Goal: Transaction & Acquisition: Purchase product/service

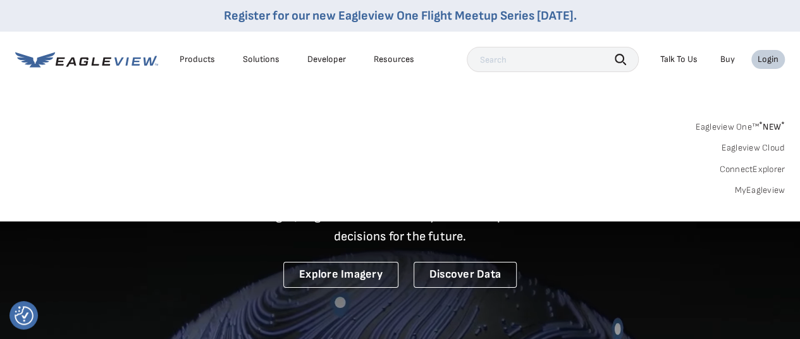
click at [766, 58] on div "Login" at bounding box center [768, 59] width 21 height 11
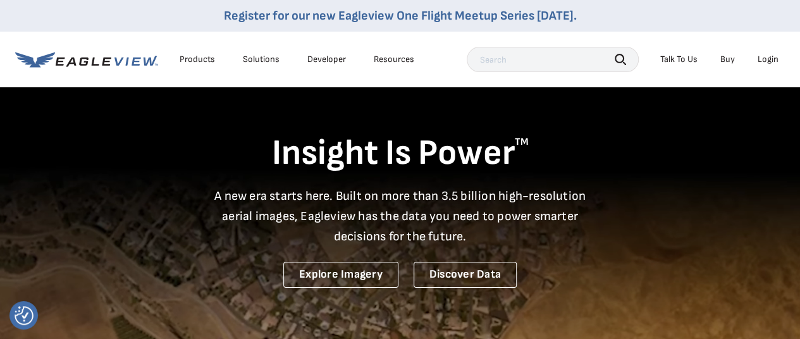
click at [765, 52] on li "Login" at bounding box center [768, 59] width 34 height 19
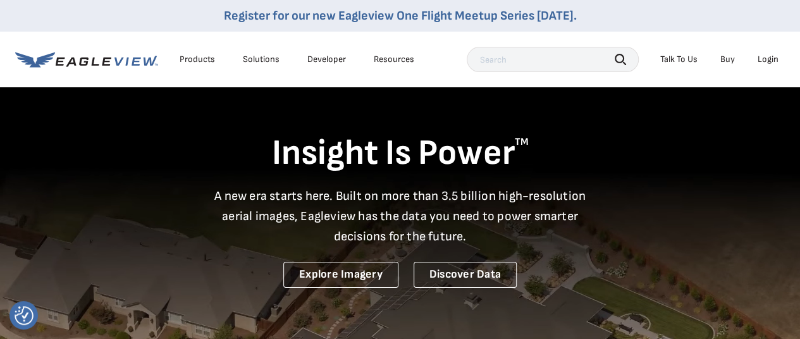
click at [766, 56] on div "Login" at bounding box center [768, 59] width 21 height 11
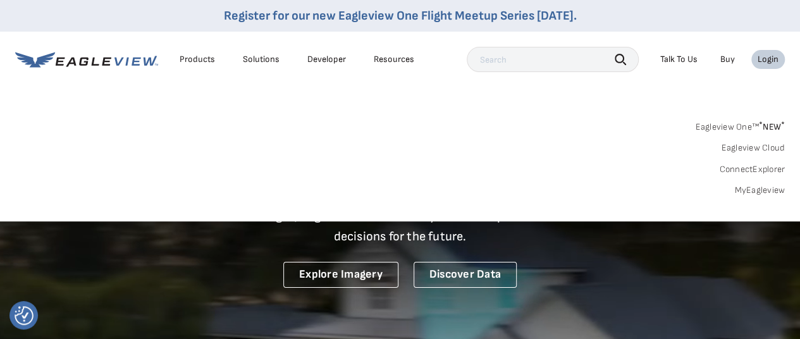
click at [90, 56] on icon at bounding box center [86, 60] width 143 height 16
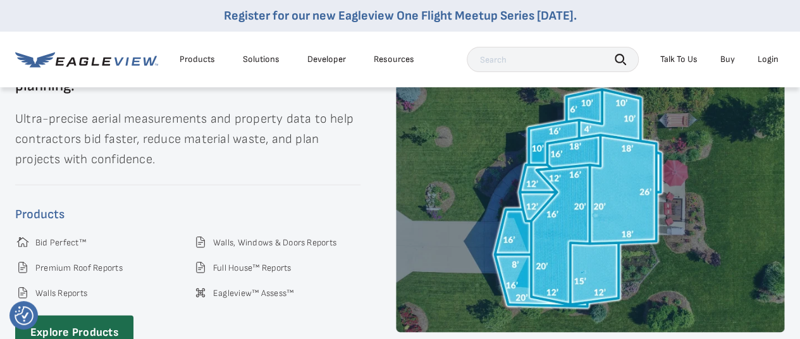
scroll to position [1834, 0]
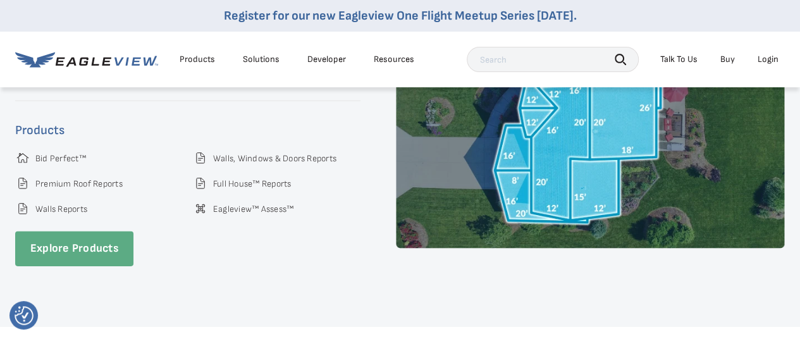
click at [72, 247] on link "Explore Products" at bounding box center [74, 248] width 118 height 35
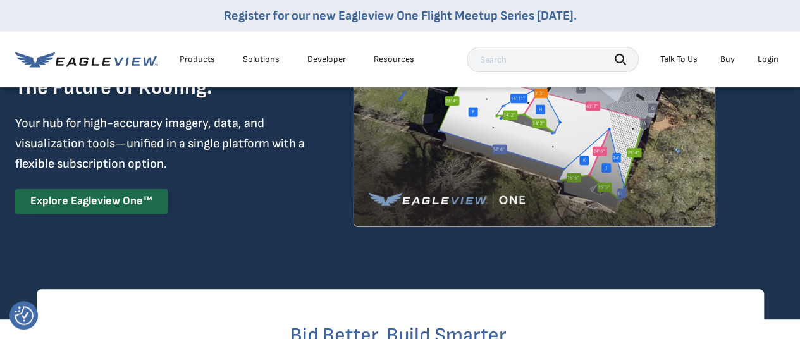
scroll to position [126, 0]
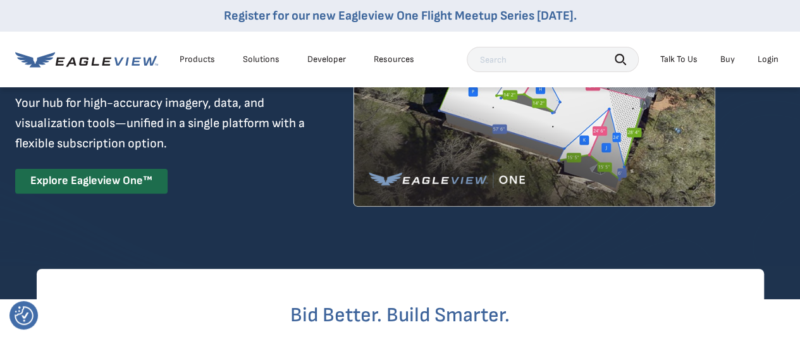
click at [190, 64] on div "Products" at bounding box center [197, 59] width 35 height 11
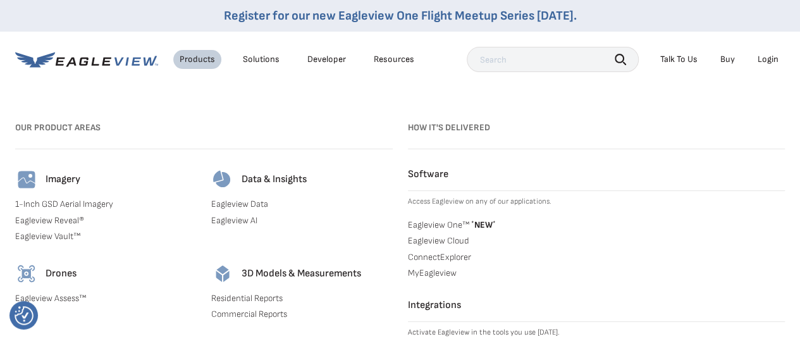
scroll to position [253, 0]
click at [231, 295] on link "Residential Reports" at bounding box center [301, 298] width 181 height 11
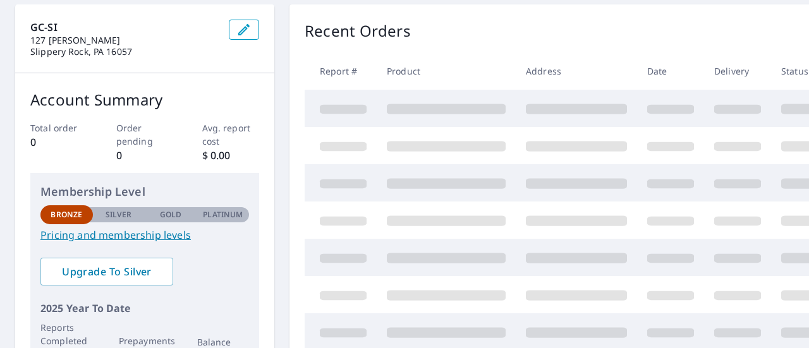
scroll to position [126, 0]
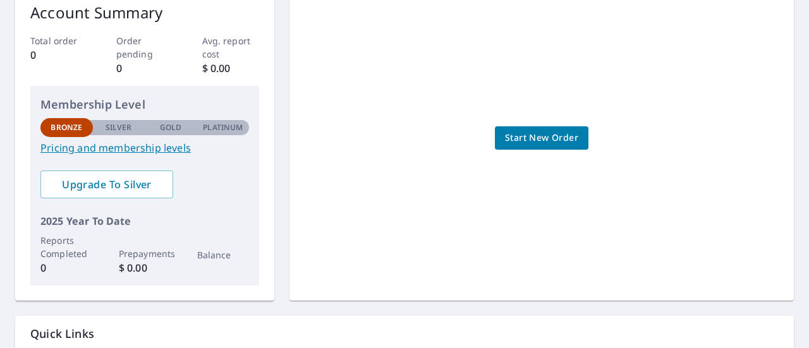
click at [522, 137] on span "Start New Order" at bounding box center [541, 138] width 73 height 16
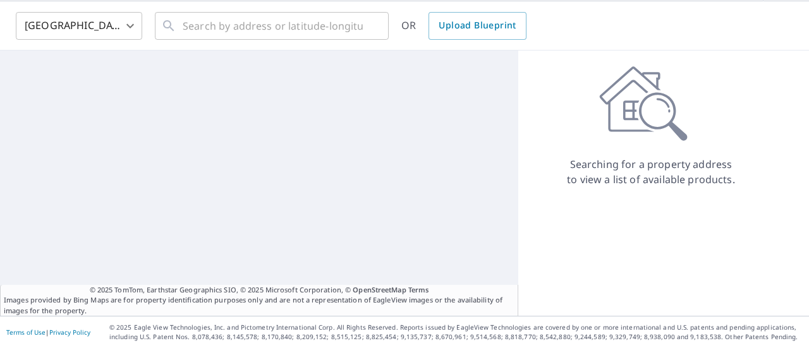
scroll to position [44, 0]
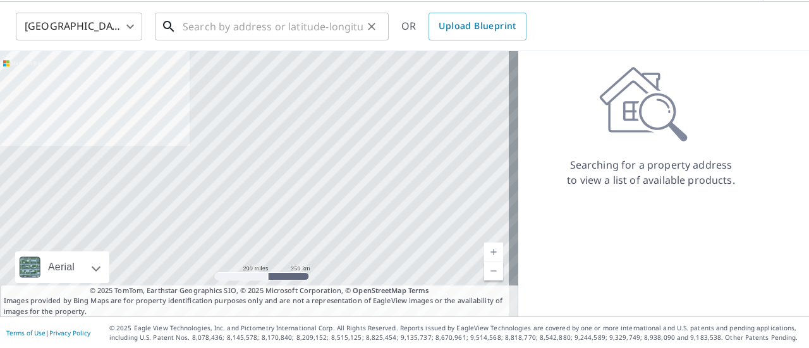
click at [259, 33] on input "text" at bounding box center [273, 26] width 180 height 35
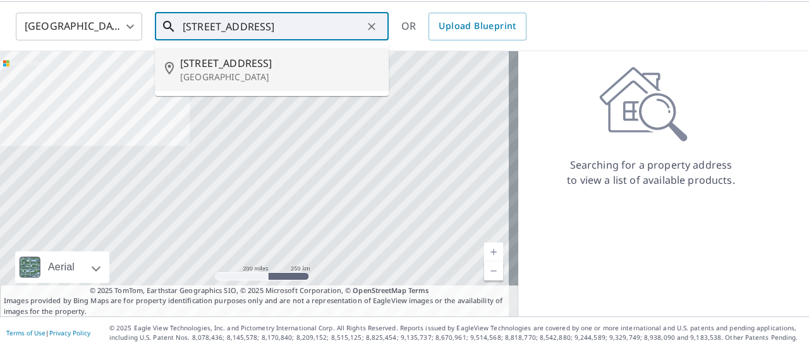
click at [257, 60] on span "509 Rock City St" at bounding box center [279, 63] width 199 height 15
type input "509 Rock City St Little Valley, NY 14755"
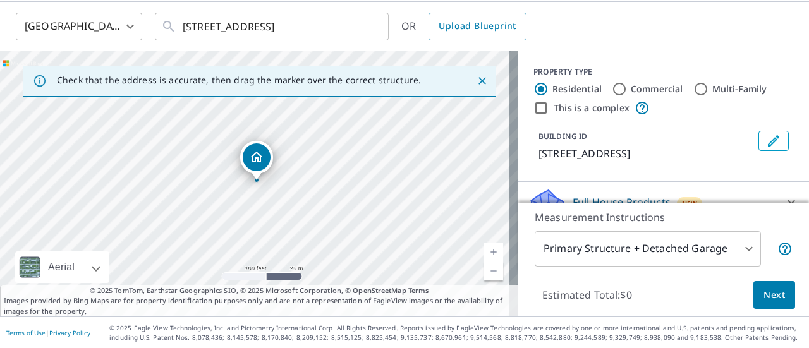
click at [737, 249] on body "JC JC Dashboard Order History Cancel Order JC United States US ​ 509 Rock City …" at bounding box center [404, 174] width 809 height 348
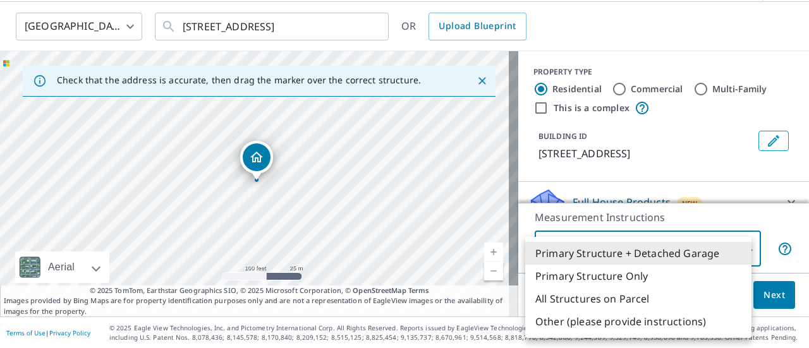
click at [618, 275] on li "Primary Structure Only" at bounding box center [638, 276] width 226 height 23
type input "2"
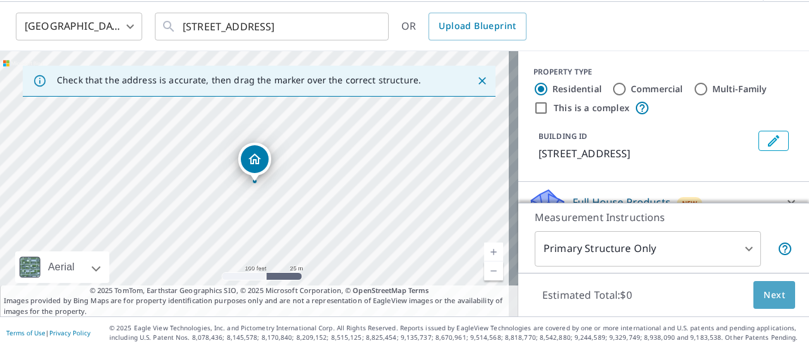
click at [764, 294] on span "Next" at bounding box center [775, 296] width 22 height 16
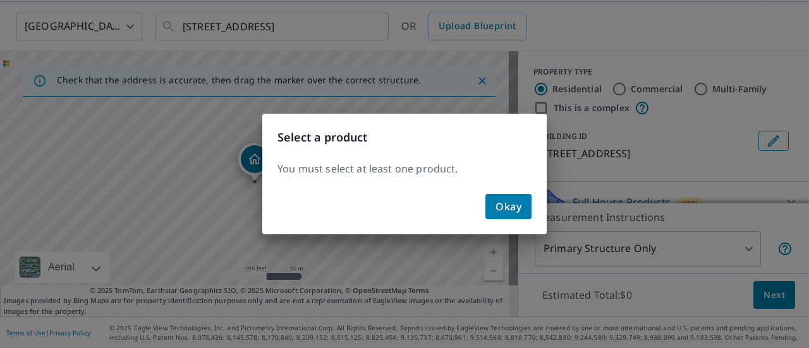
click at [511, 216] on span "Okay" at bounding box center [509, 207] width 26 height 18
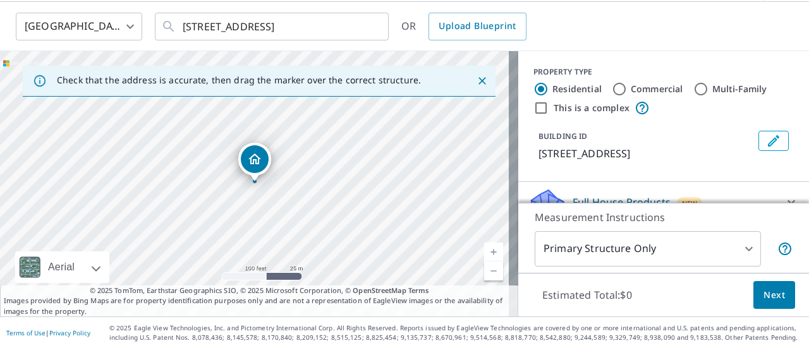
click at [258, 161] on icon "Dropped pin, building 1, Residential property, 509 Rock City St Little Valley, …" at bounding box center [255, 159] width 13 height 11
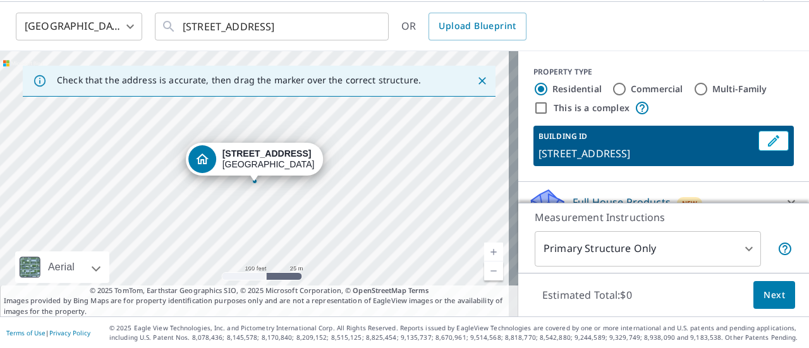
click at [764, 297] on span "Next" at bounding box center [775, 296] width 22 height 16
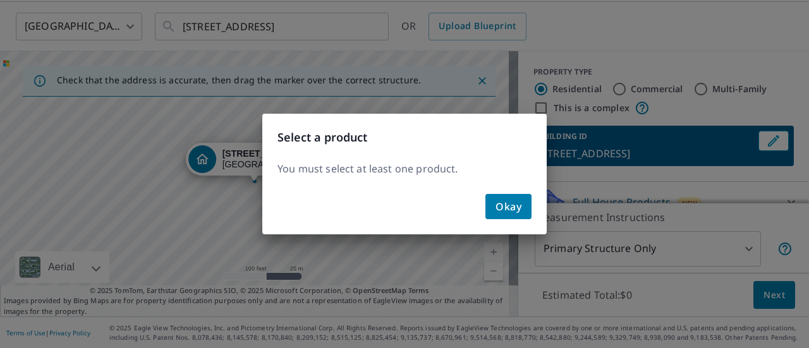
click at [497, 209] on span "Okay" at bounding box center [509, 207] width 26 height 18
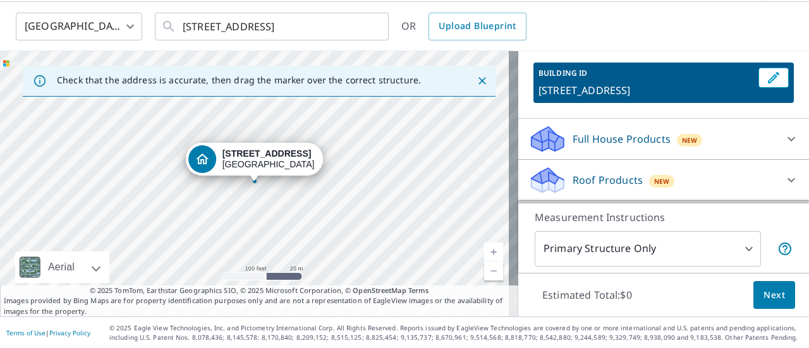
scroll to position [126, 0]
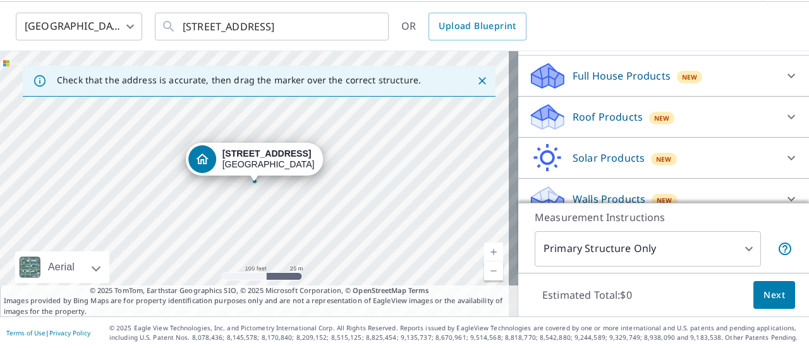
click at [682, 119] on div "Roof Products New" at bounding box center [653, 117] width 248 height 30
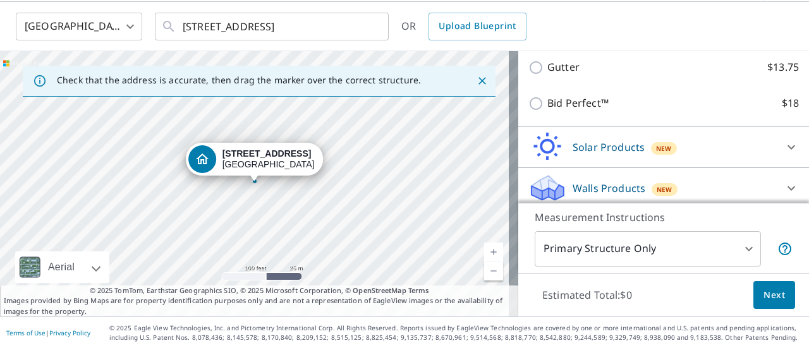
scroll to position [286, 0]
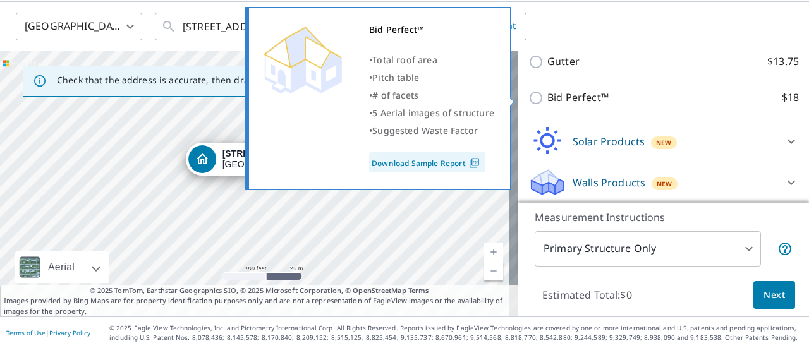
click at [529, 95] on input "Bid Perfect™ $18" at bounding box center [538, 97] width 19 height 15
checkbox input "true"
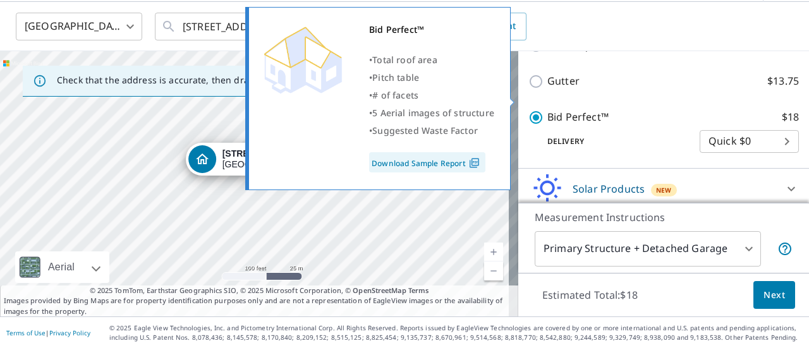
scroll to position [305, 0]
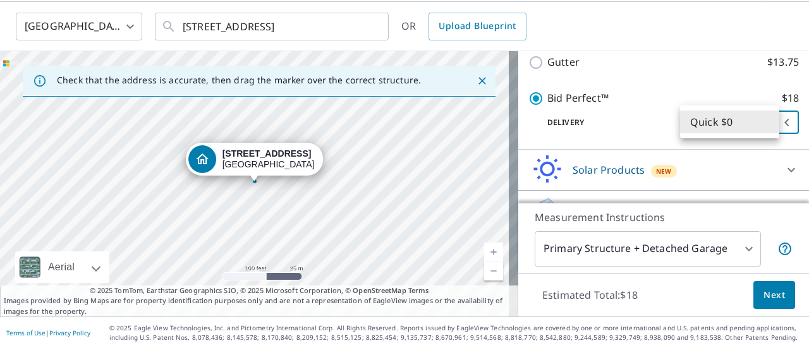
click at [747, 127] on body "JC JC Dashboard Order History Cancel Order JC United States US ​ 509 Rock City …" at bounding box center [404, 174] width 809 height 348
click at [707, 120] on li "Quick $0" at bounding box center [729, 122] width 99 height 23
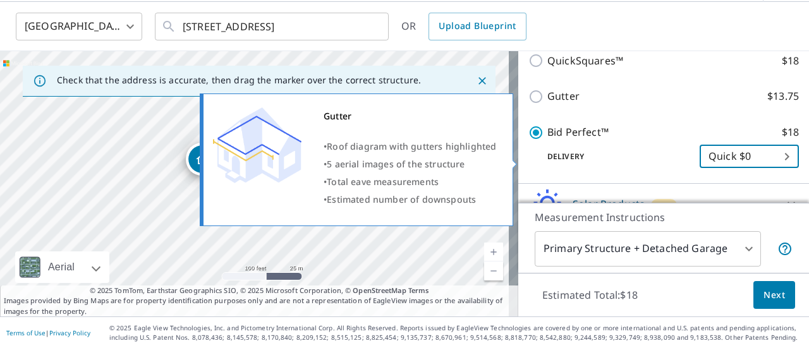
scroll to position [333, 0]
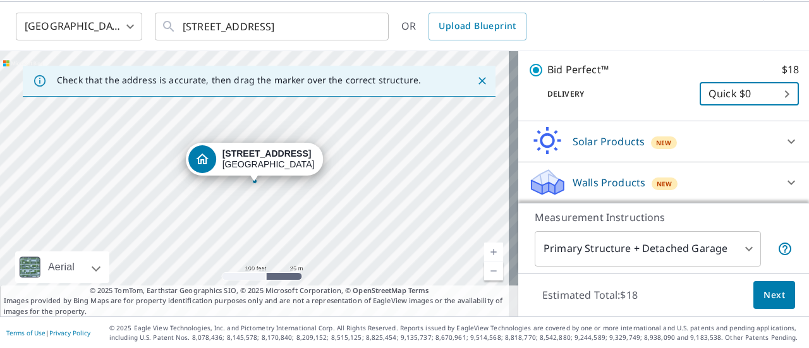
click at [730, 252] on body "JC JC Dashboard Order History Cancel Order JC United States US ​ 509 Rock City …" at bounding box center [404, 174] width 809 height 348
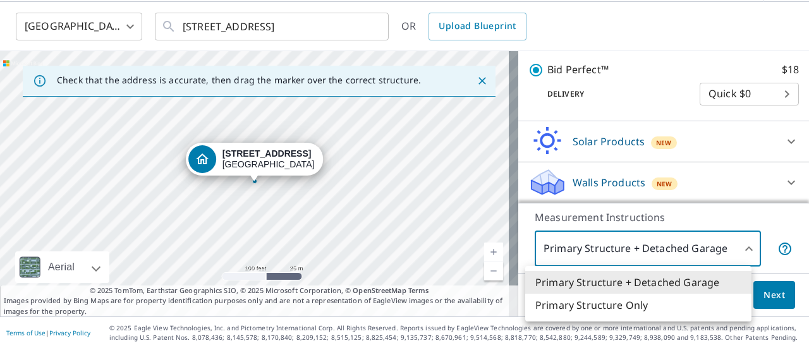
click at [638, 301] on li "Primary Structure Only" at bounding box center [638, 305] width 226 height 23
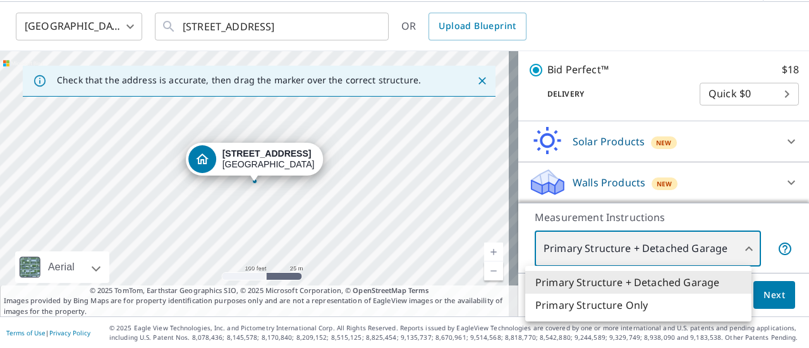
type input "2"
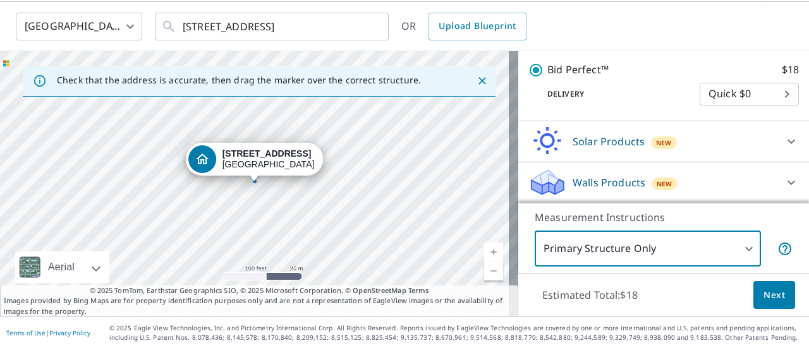
click at [764, 295] on span "Next" at bounding box center [775, 296] width 22 height 16
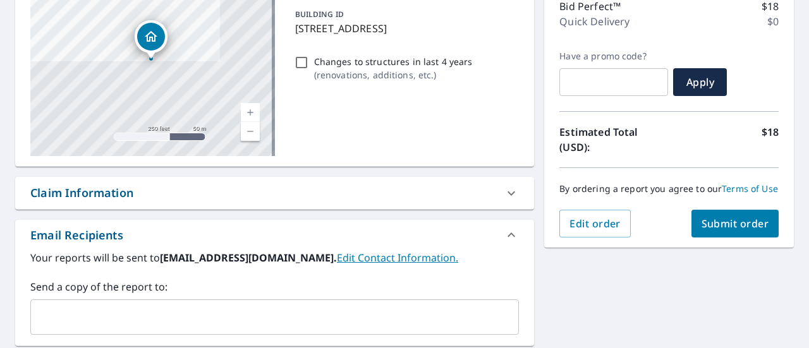
scroll to position [234, 0]
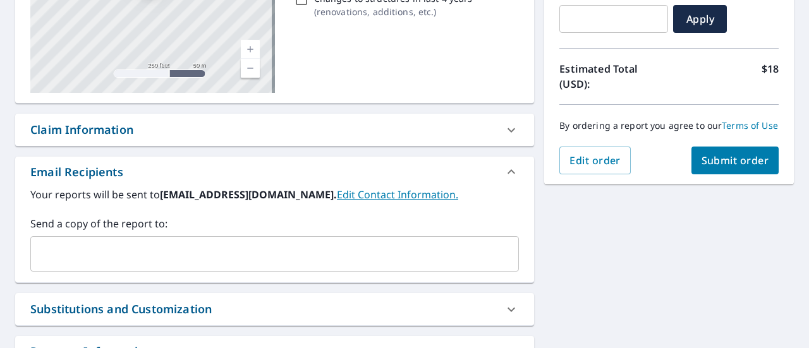
click at [416, 135] on div "Claim Information" at bounding box center [263, 129] width 466 height 17
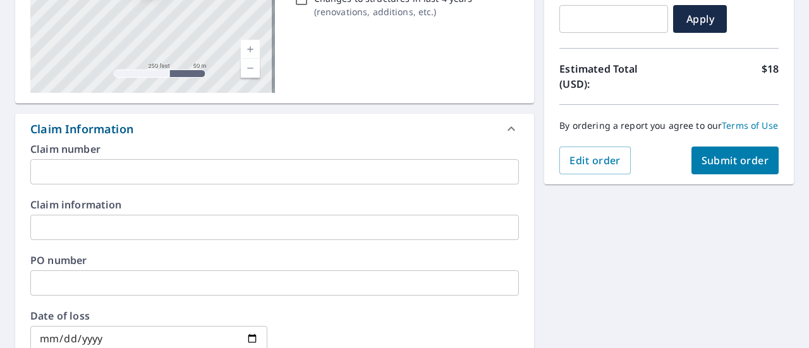
click at [416, 133] on div "Claim Information" at bounding box center [263, 129] width 466 height 17
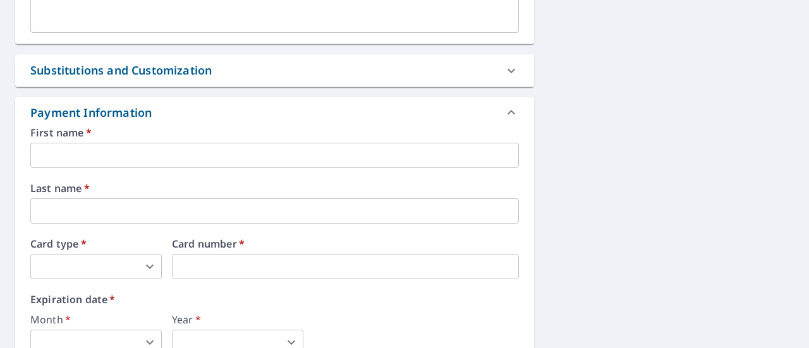
scroll to position [550, 0]
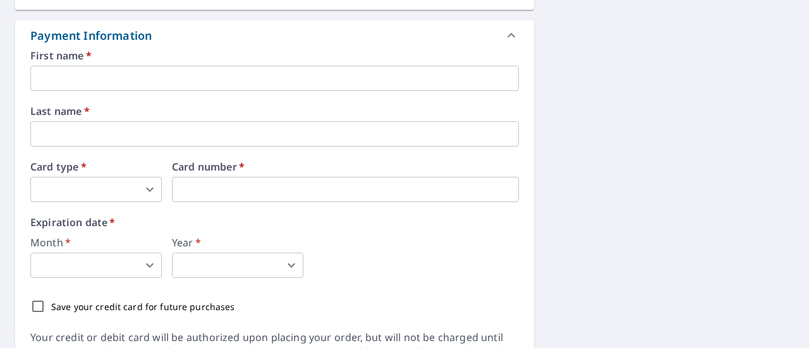
click at [195, 84] on input "text" at bounding box center [274, 78] width 489 height 25
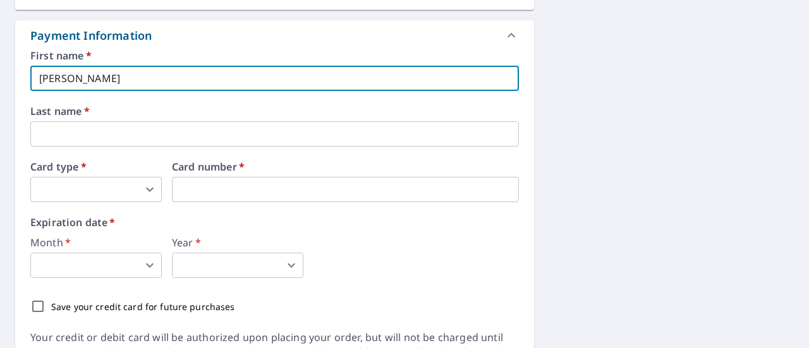
type input "Jeffrey"
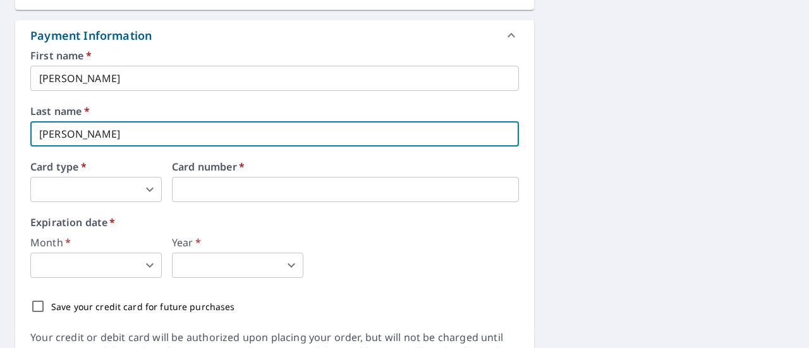
type input "Croll"
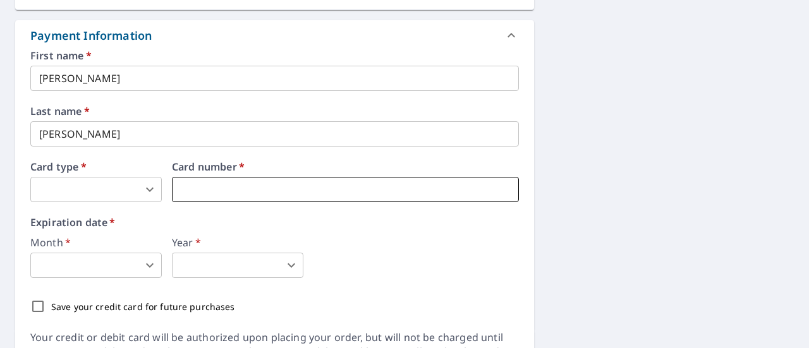
type input "2"
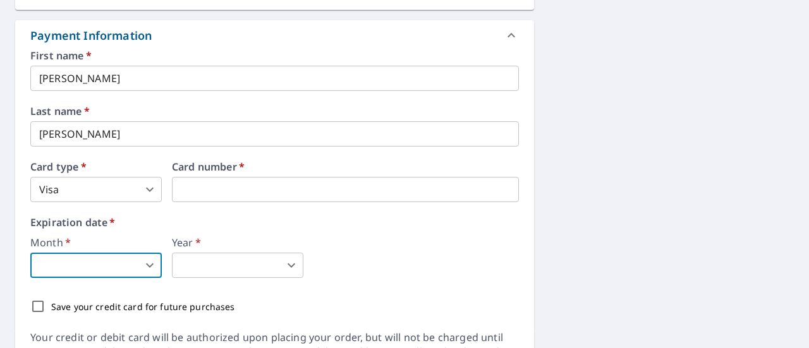
click at [154, 270] on body "JC JC Dashboard Order History Cancel Order JC Dashboard / Finalize Order Finali…" at bounding box center [404, 174] width 809 height 348
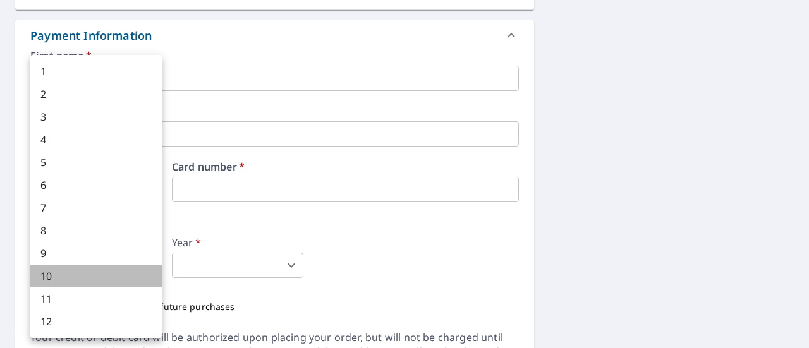
click at [108, 272] on li "10" at bounding box center [96, 276] width 132 height 23
type input "10"
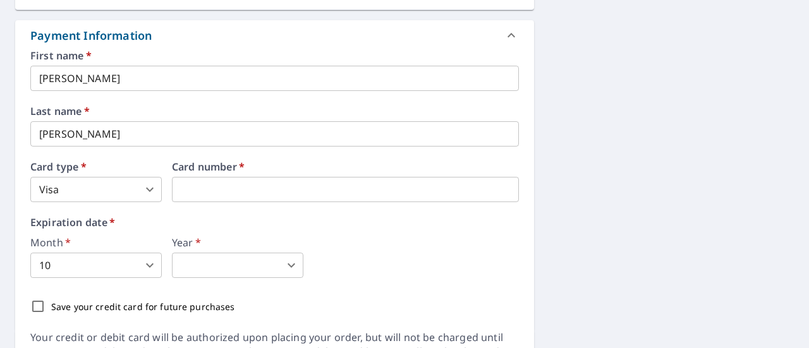
click at [249, 260] on body "JC JC Dashboard Order History Cancel Order JC Dashboard / Finalize Order Finali…" at bounding box center [404, 174] width 809 height 348
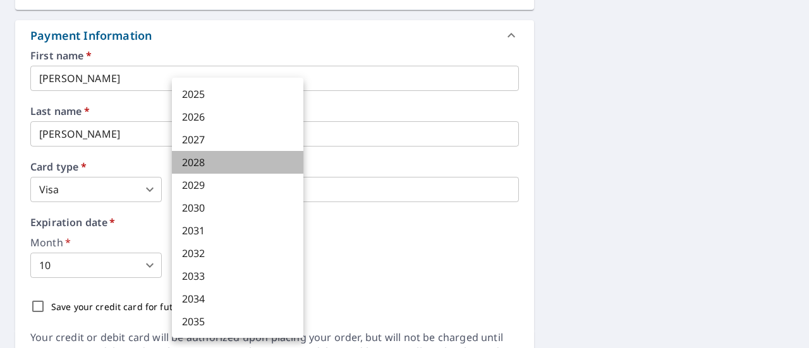
click at [206, 165] on li "2028" at bounding box center [238, 162] width 132 height 23
type input "2028"
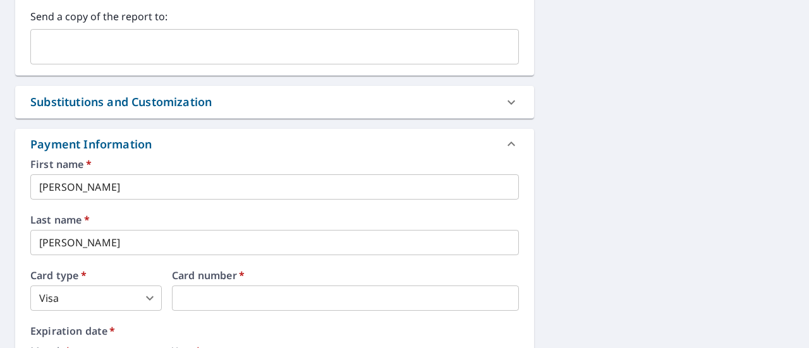
scroll to position [311, 0]
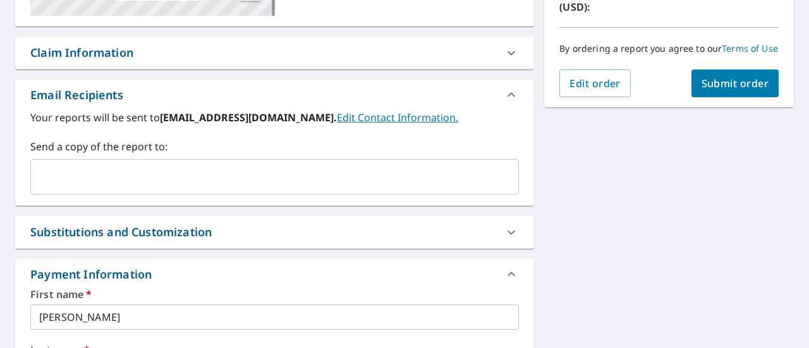
click at [484, 231] on div "Substitutions and Customization" at bounding box center [263, 232] width 466 height 17
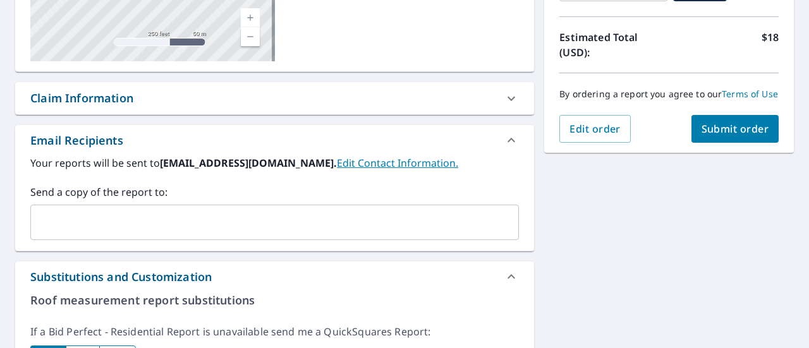
scroll to position [185, 0]
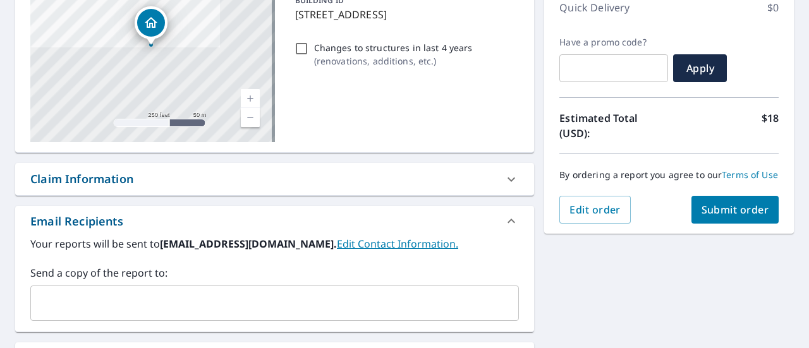
click at [718, 214] on span "Submit order" at bounding box center [736, 210] width 68 height 14
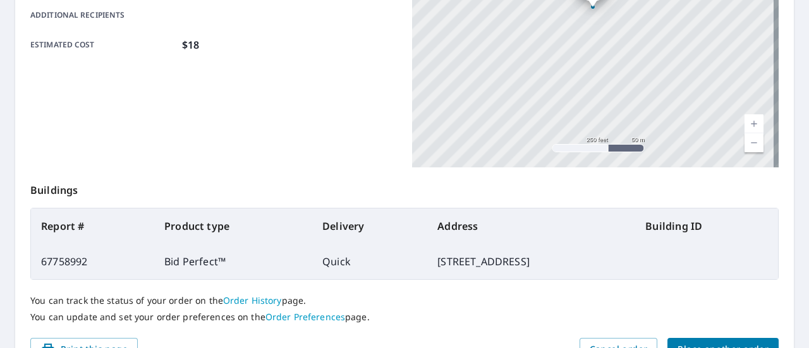
scroll to position [395, 0]
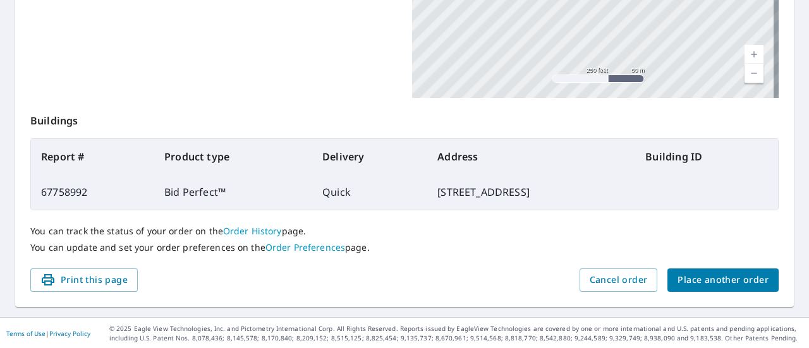
click at [235, 232] on link "Order History" at bounding box center [252, 231] width 59 height 12
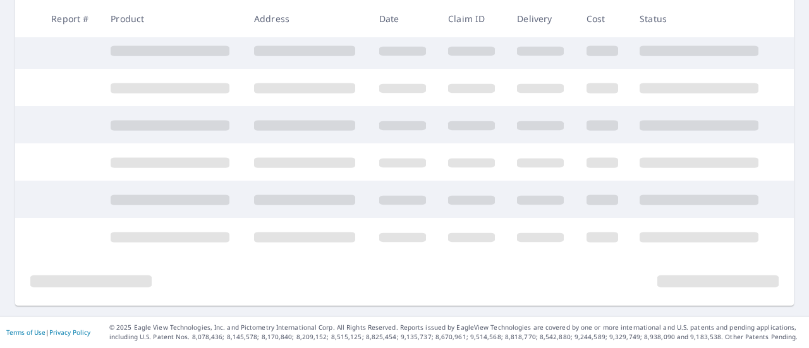
scroll to position [383, 0]
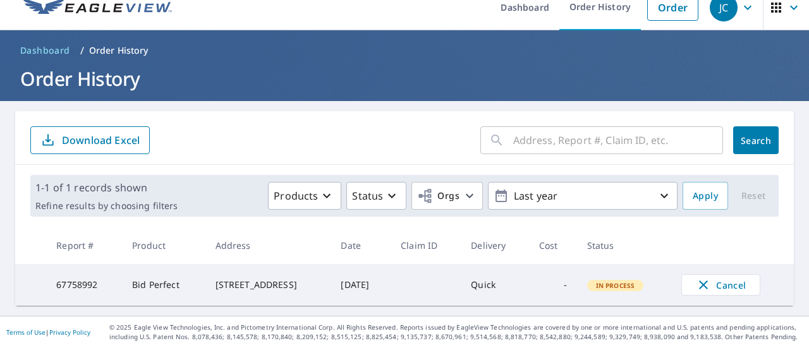
scroll to position [19, 0]
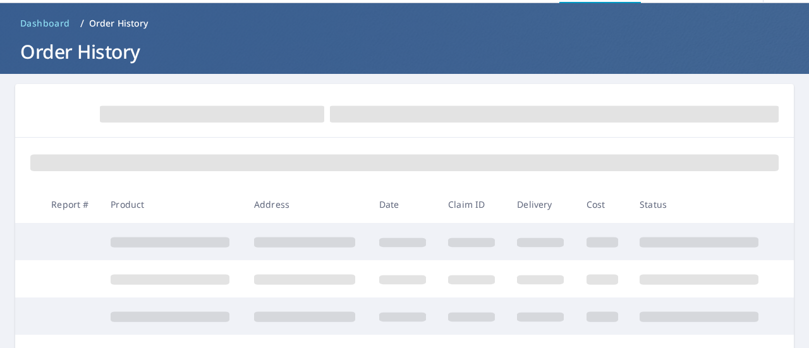
scroll to position [63, 0]
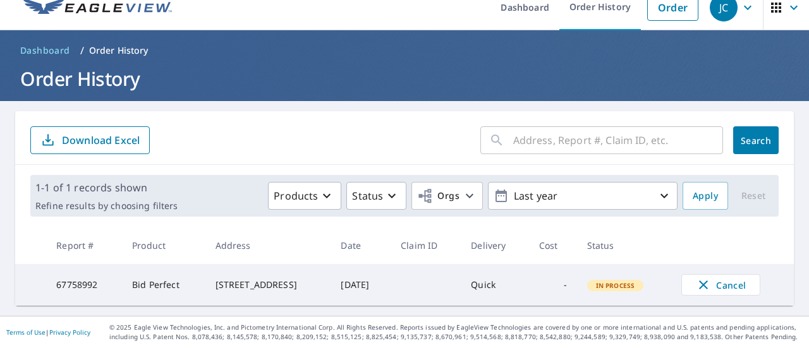
scroll to position [19, 0]
